Goal: Use online tool/utility: Utilize a website feature to perform a specific function

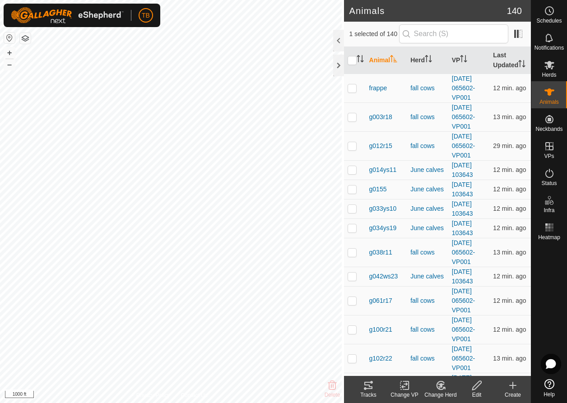
click at [366, 387] on icon at bounding box center [368, 385] width 11 height 11
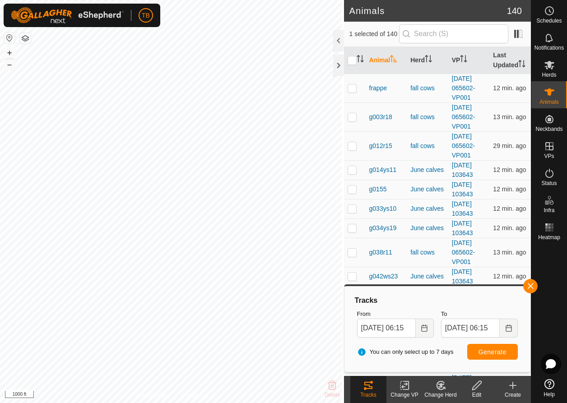
click at [368, 390] on icon at bounding box center [368, 385] width 11 height 11
click at [484, 350] on span "Generate" at bounding box center [492, 351] width 28 height 7
checkbox input "false"
checkbox input "true"
click at [374, 386] on tracks-svg-icon at bounding box center [368, 385] width 36 height 11
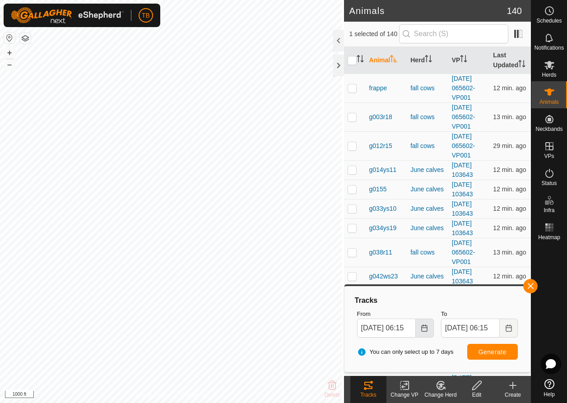
click at [418, 329] on button "Choose Date" at bounding box center [425, 328] width 18 height 19
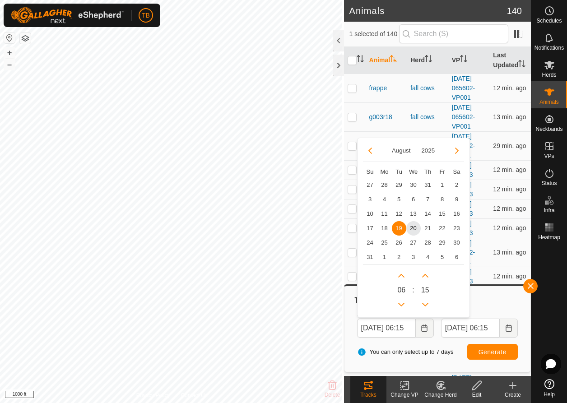
click at [478, 351] on span "Generate" at bounding box center [492, 351] width 28 height 7
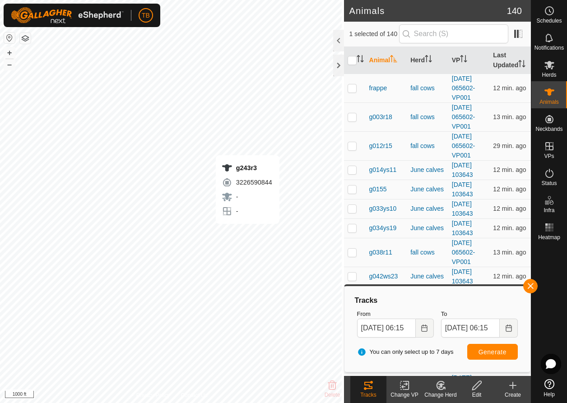
checkbox input "true"
checkbox input "false"
click at [527, 291] on button "button" at bounding box center [530, 286] width 14 height 14
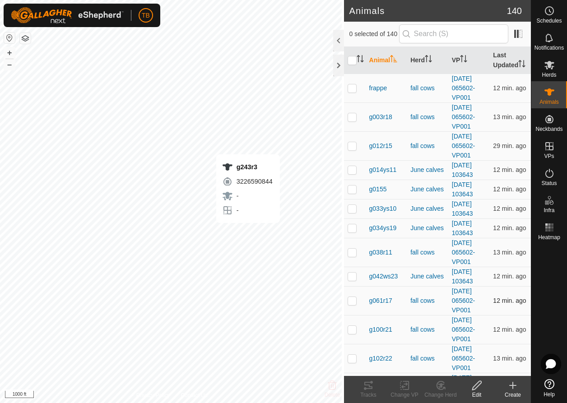
checkbox input "true"
click at [365, 388] on icon at bounding box center [368, 385] width 8 height 7
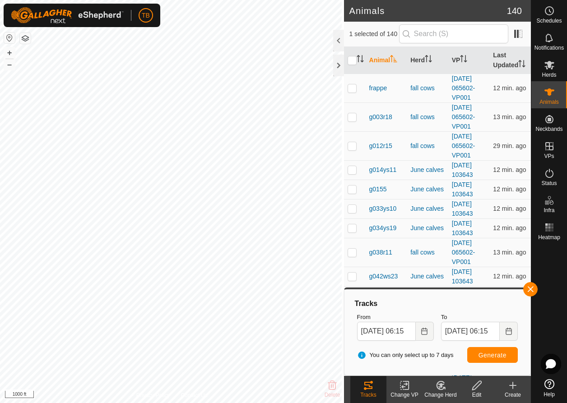
click at [486, 350] on button "Generate" at bounding box center [492, 355] width 51 height 16
click at [425, 334] on icon "Choose Date" at bounding box center [424, 331] width 7 height 7
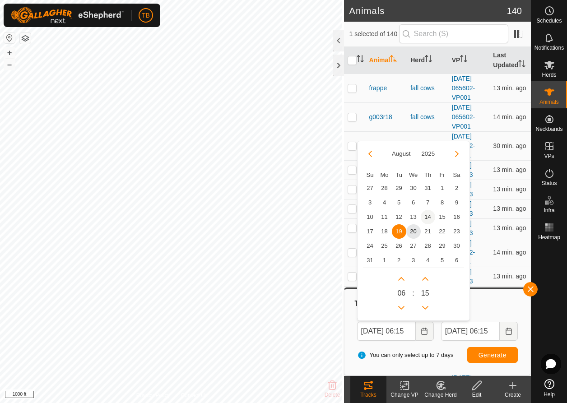
click at [431, 216] on span "14" at bounding box center [428, 217] width 14 height 14
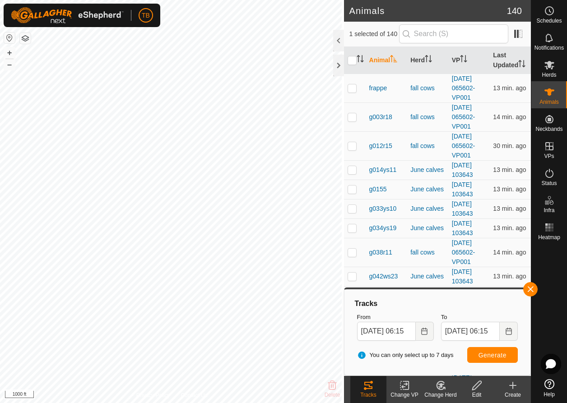
click at [497, 359] on button "Generate" at bounding box center [492, 355] width 51 height 16
click at [425, 328] on icon "Choose Date" at bounding box center [425, 331] width 6 height 7
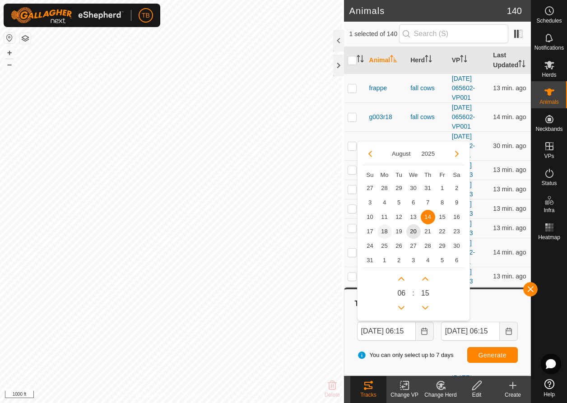
click at [385, 233] on span "18" at bounding box center [384, 231] width 14 height 14
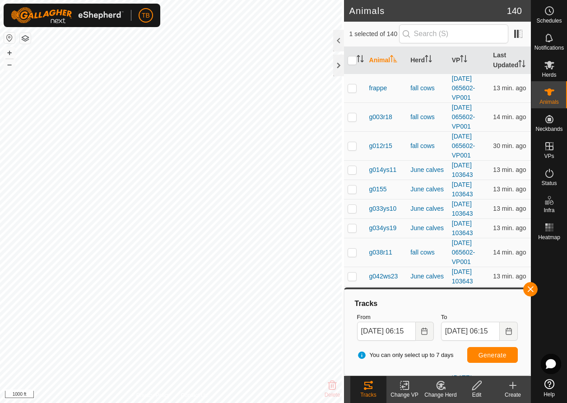
click at [486, 359] on button "Generate" at bounding box center [492, 355] width 51 height 16
click at [420, 335] on button "Choose Date" at bounding box center [425, 331] width 18 height 19
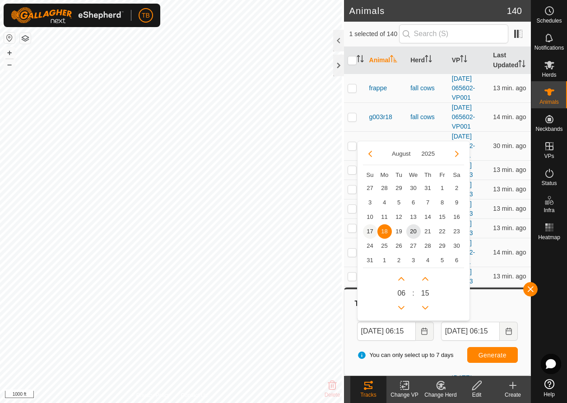
click at [371, 230] on span "17" at bounding box center [370, 231] width 14 height 14
type input "[DATE] 06:15"
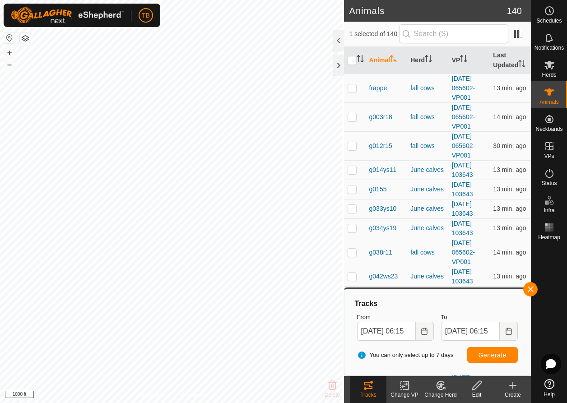
click at [476, 355] on button "Generate" at bounding box center [492, 355] width 51 height 16
click at [471, 355] on button "Generate" at bounding box center [492, 355] width 51 height 16
checkbox input "false"
